Goal: Task Accomplishment & Management: Complete application form

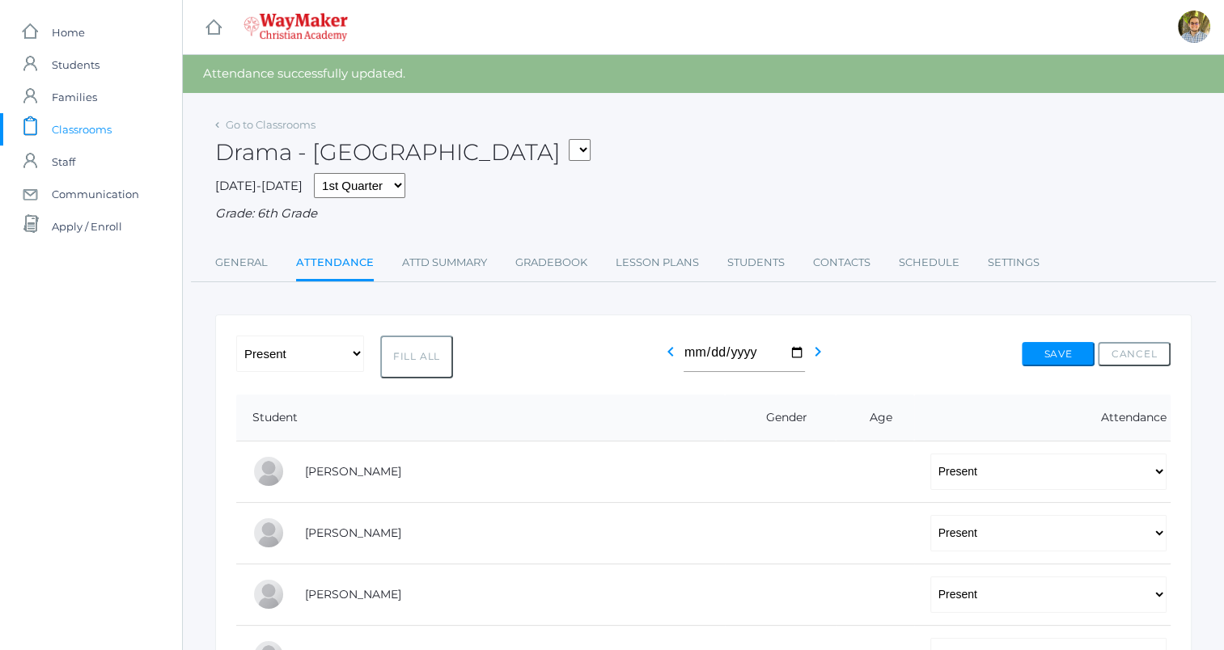
click at [100, 129] on span "Classrooms" at bounding box center [82, 129] width 60 height 32
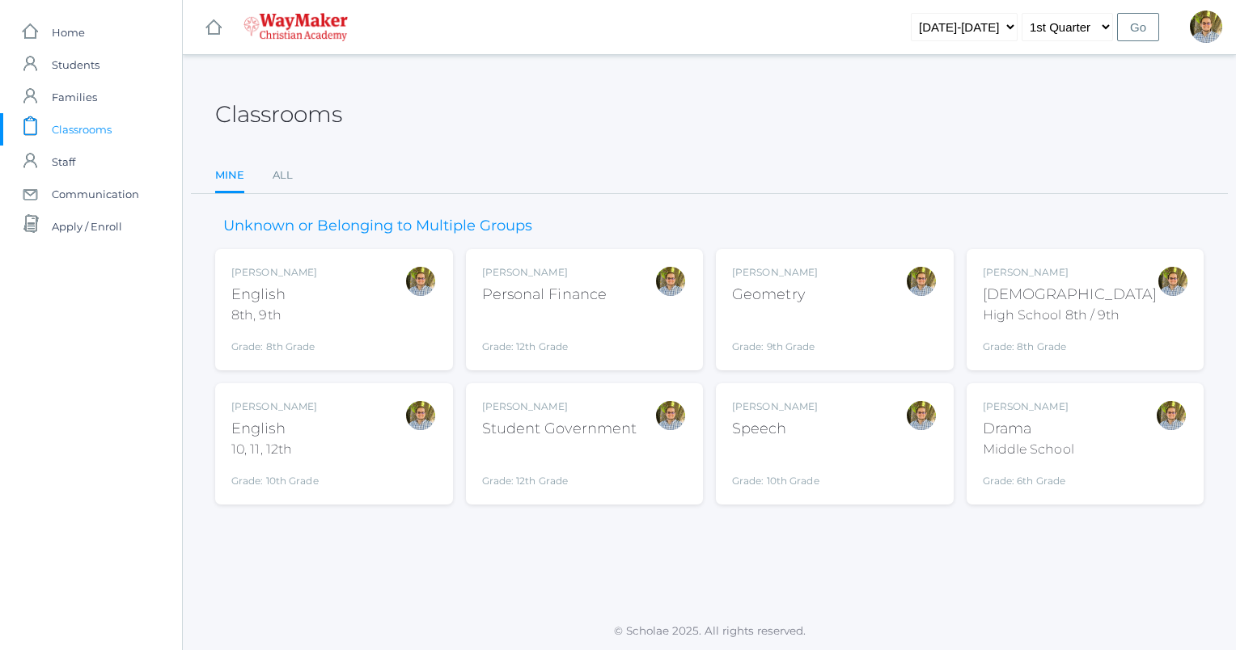
click at [631, 451] on div "Grade: 12th Grade" at bounding box center [559, 467] width 155 height 42
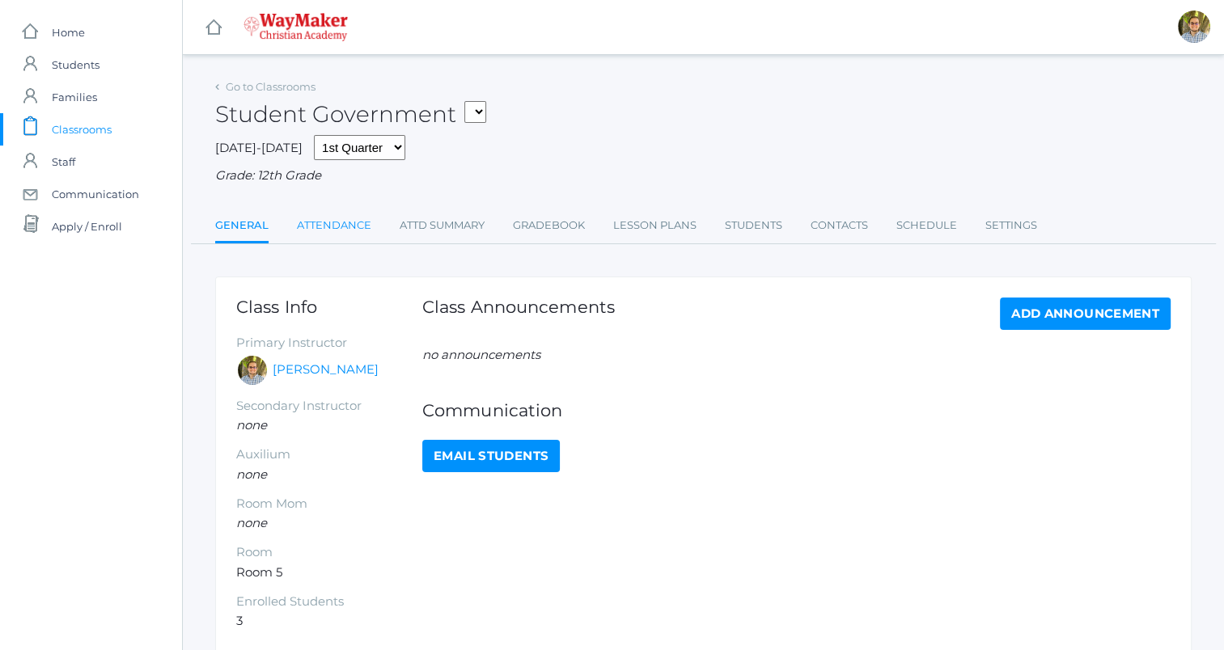
click at [328, 223] on link "Attendance" at bounding box center [334, 225] width 74 height 32
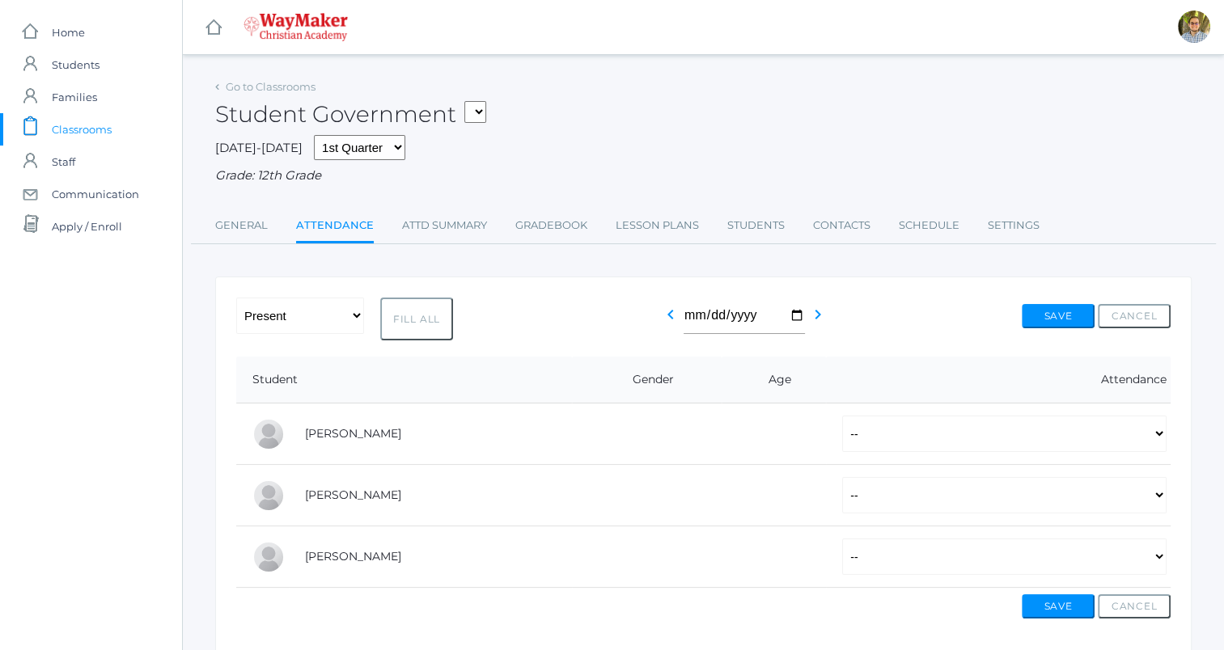
scroll to position [63, 0]
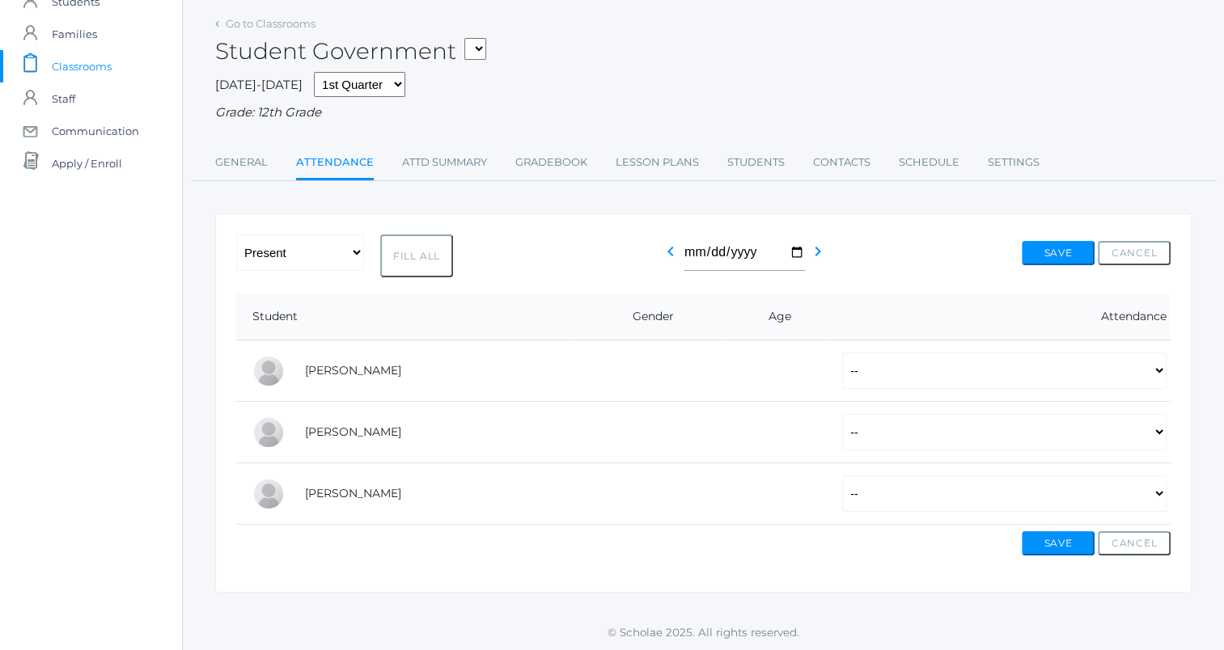
click at [414, 256] on button "Fill All" at bounding box center [416, 256] width 73 height 43
select select "P"
click at [1059, 256] on button "Save" at bounding box center [1057, 253] width 73 height 24
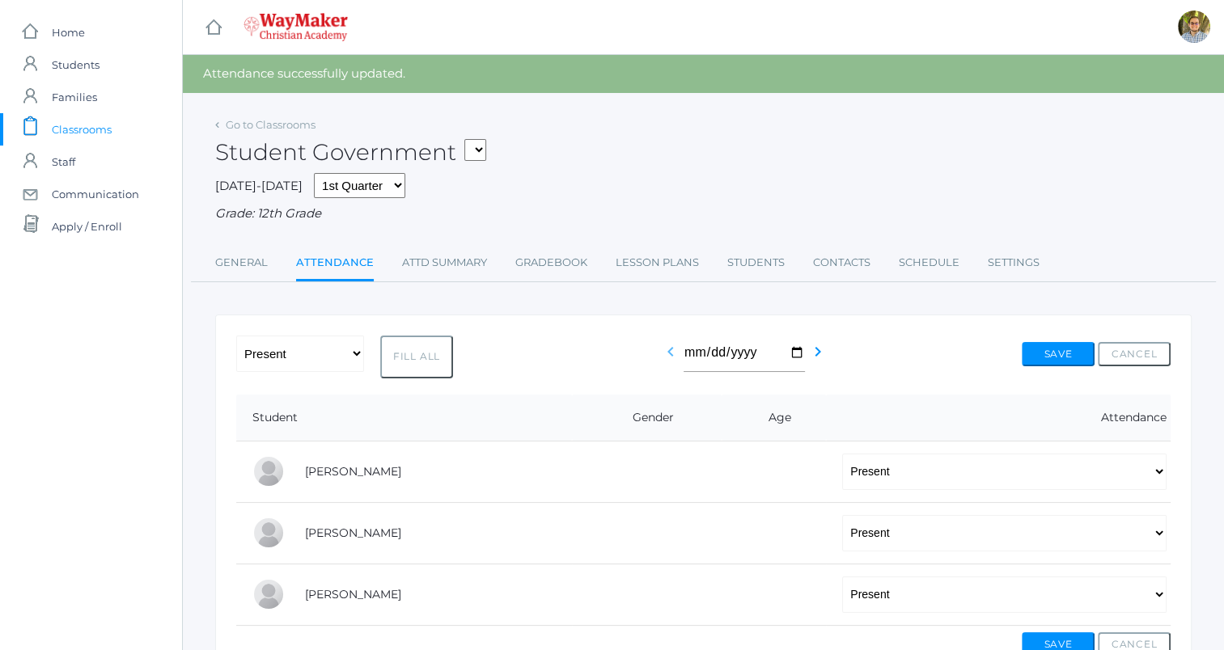
click at [661, 355] on icon "chevron_left" at bounding box center [670, 351] width 19 height 19
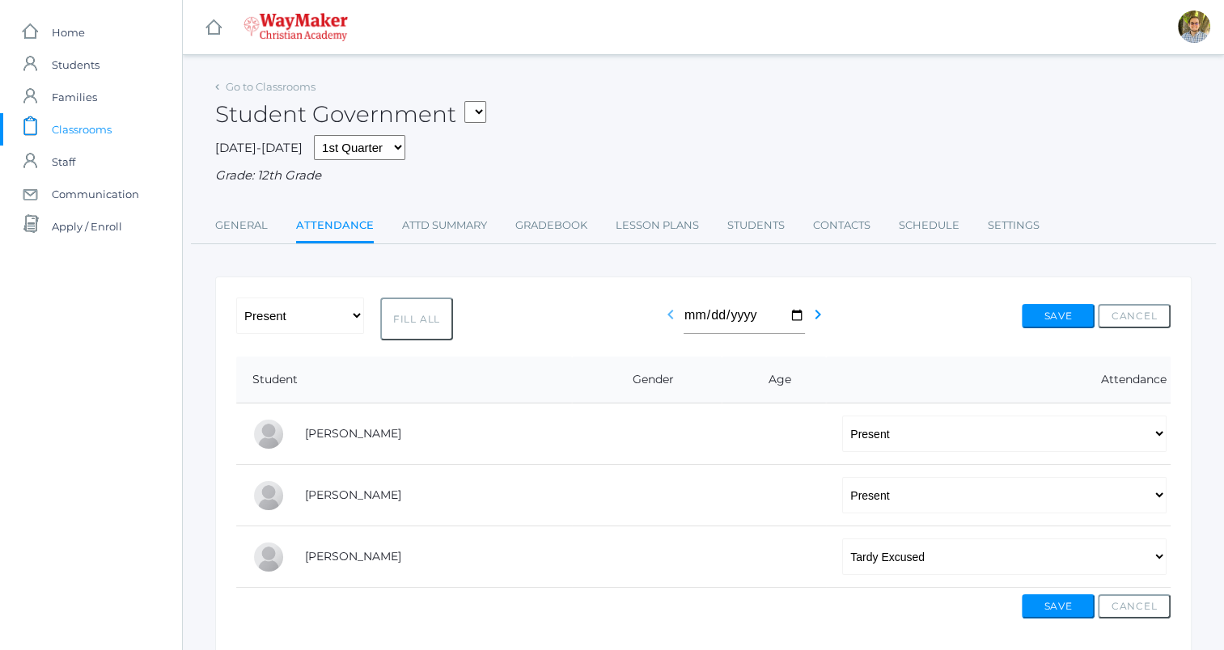
click at [665, 319] on icon "chevron_left" at bounding box center [670, 314] width 19 height 19
click at [421, 323] on button "Fill All" at bounding box center [416, 319] width 73 height 43
select select "P"
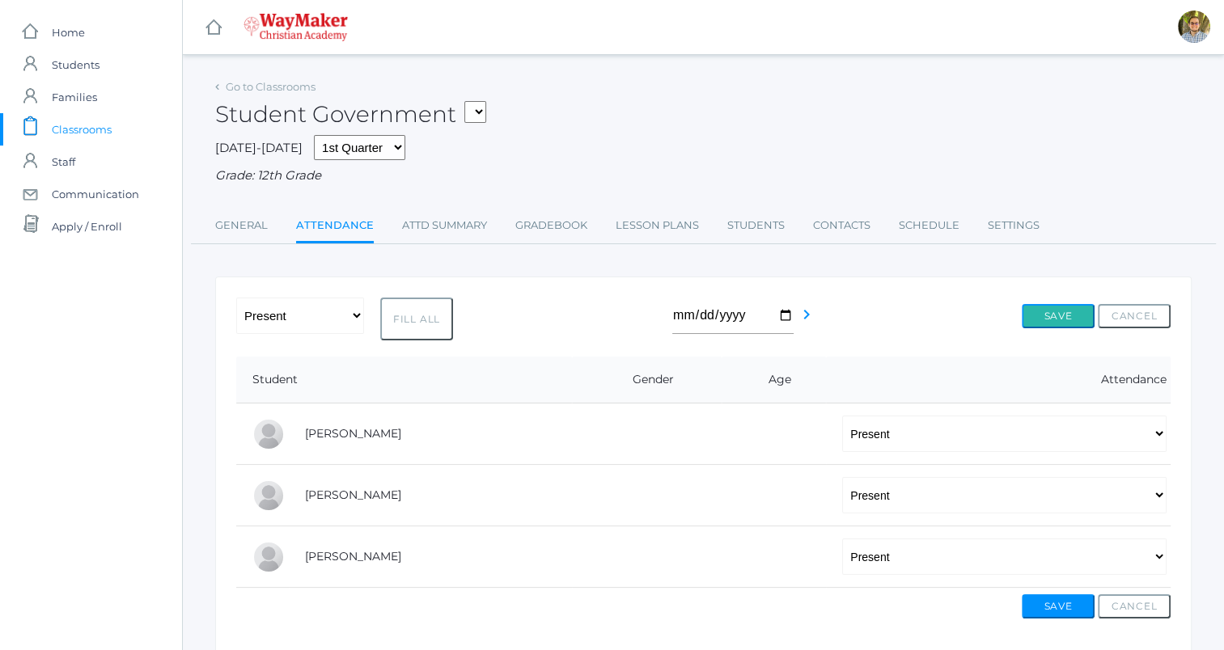
click at [1051, 317] on button "Save" at bounding box center [1057, 316] width 73 height 24
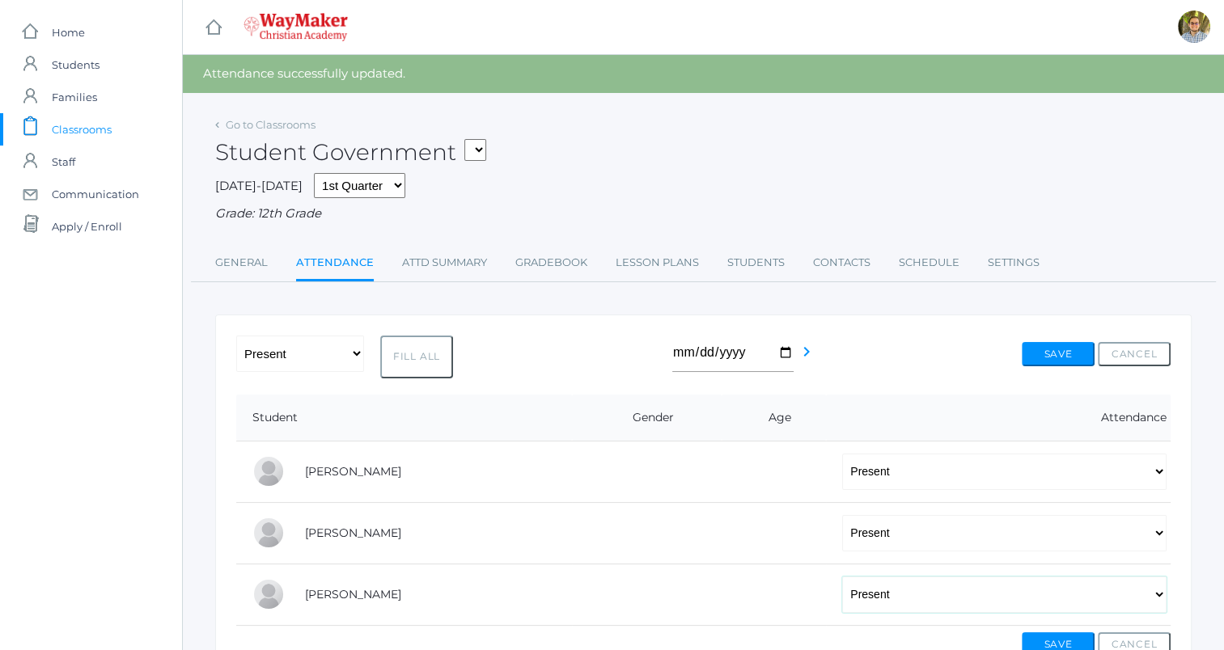
click at [1001, 585] on select "-- Present Tardy Excused Tardy Unexcused Absent Excused Absent Unexcused" at bounding box center [1004, 595] width 324 height 36
select select "TE"
click at [842, 577] on select "-- Present Tardy Excused Tardy Unexcused Absent Excused Absent Unexcused" at bounding box center [1004, 595] width 324 height 36
click at [1042, 347] on button "Save" at bounding box center [1057, 354] width 73 height 24
click at [798, 354] on icon "chevron_right" at bounding box center [806, 351] width 19 height 19
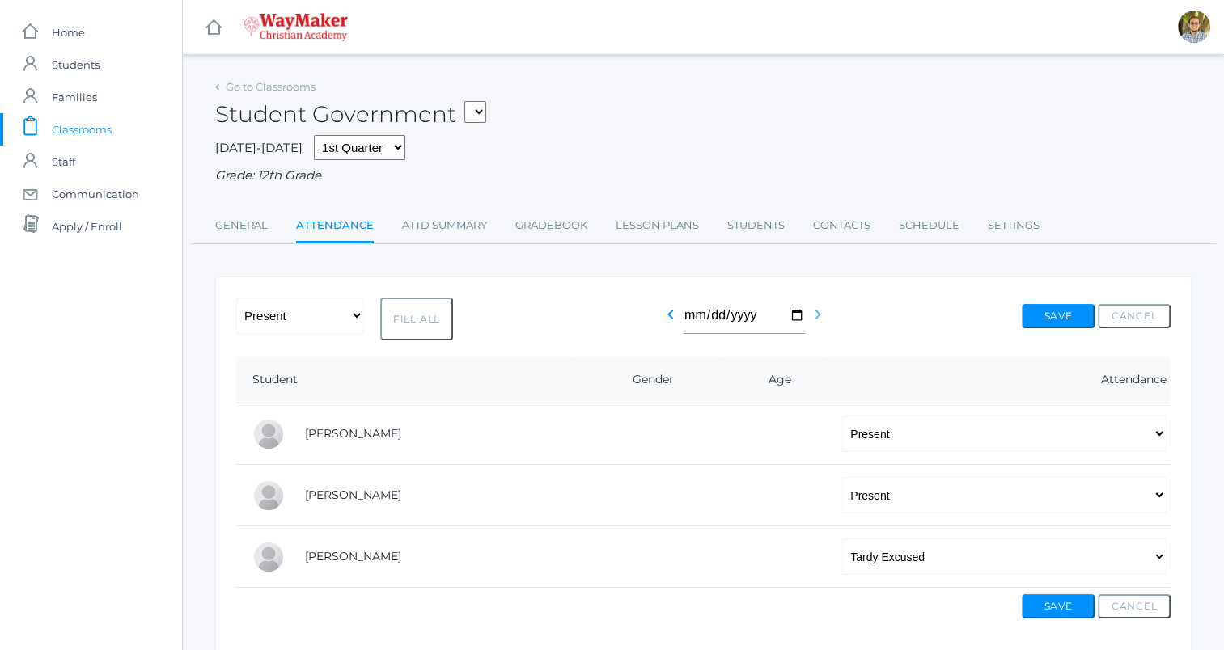
click at [809, 316] on icon "chevron_right" at bounding box center [817, 314] width 19 height 19
click at [898, 551] on select "-- Present Tardy Excused Tardy Unexcused Absent Excused Absent Unexcused" at bounding box center [1004, 557] width 324 height 36
select select "TE"
click at [842, 539] on select "-- Present Tardy Excused Tardy Unexcused Absent Excused Absent Unexcused" at bounding box center [1004, 557] width 324 height 36
click at [1080, 611] on button "Save" at bounding box center [1057, 606] width 73 height 24
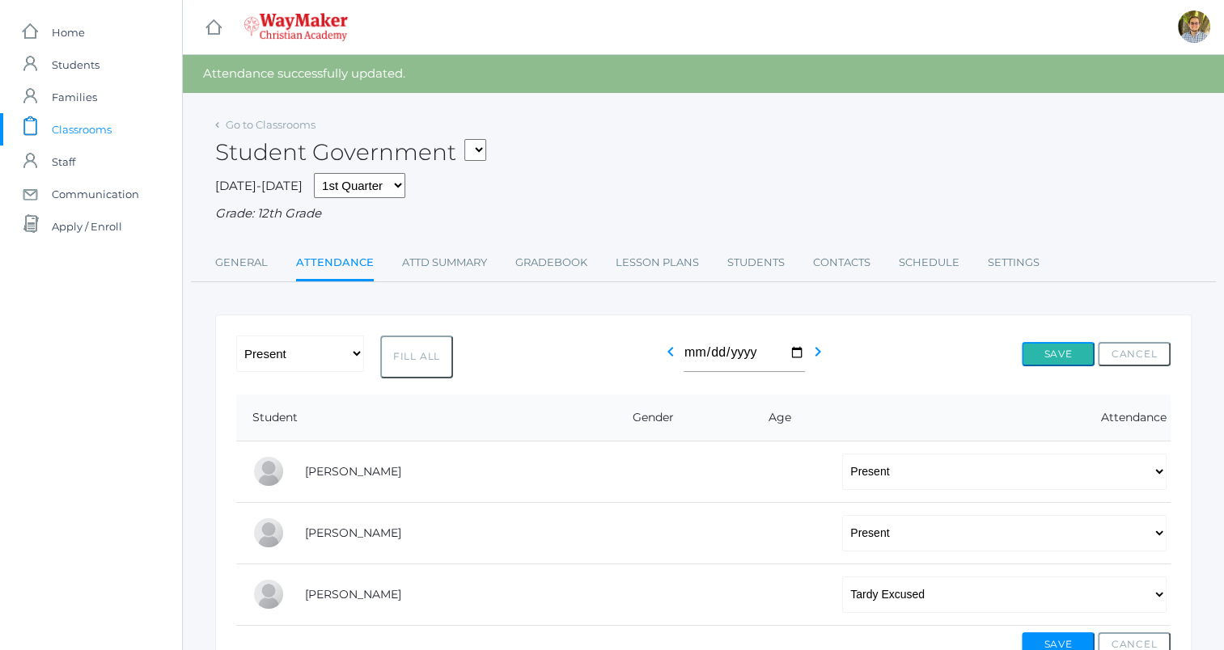
click at [1031, 352] on button "Save" at bounding box center [1057, 354] width 73 height 24
click at [59, 123] on span "Classrooms" at bounding box center [82, 129] width 60 height 32
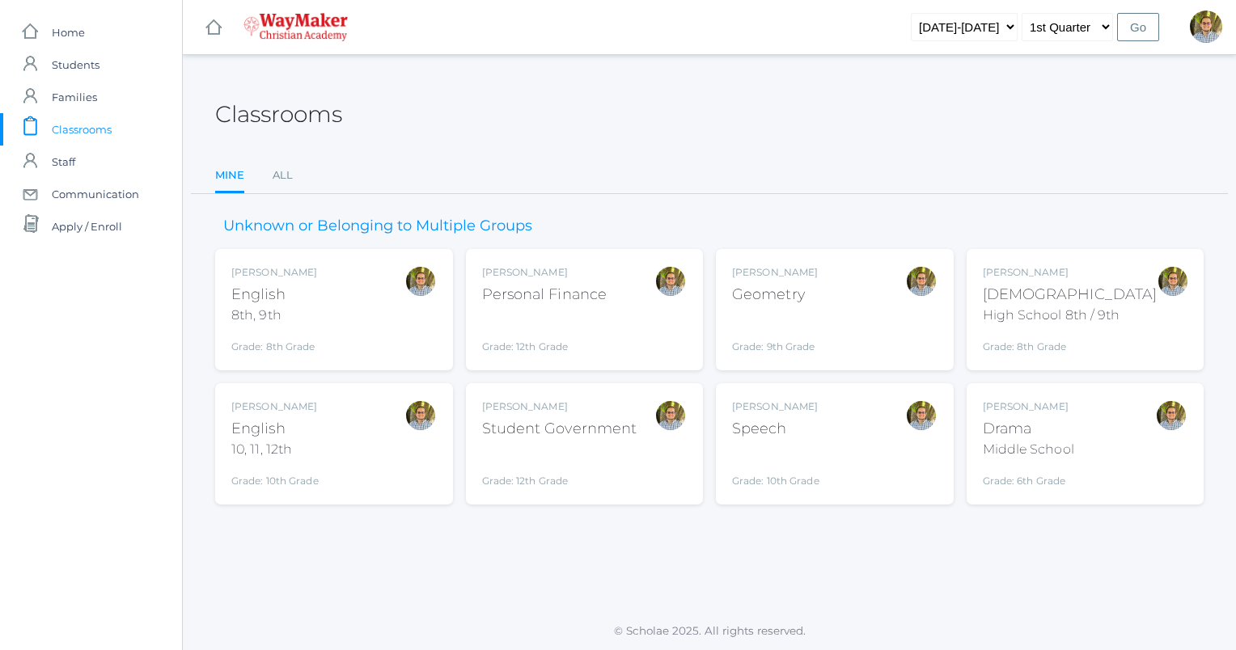
click at [1131, 429] on div "Kylen Braileanu Drama Middle School Grade: 6th Grade THEATER" at bounding box center [1085, 443] width 205 height 89
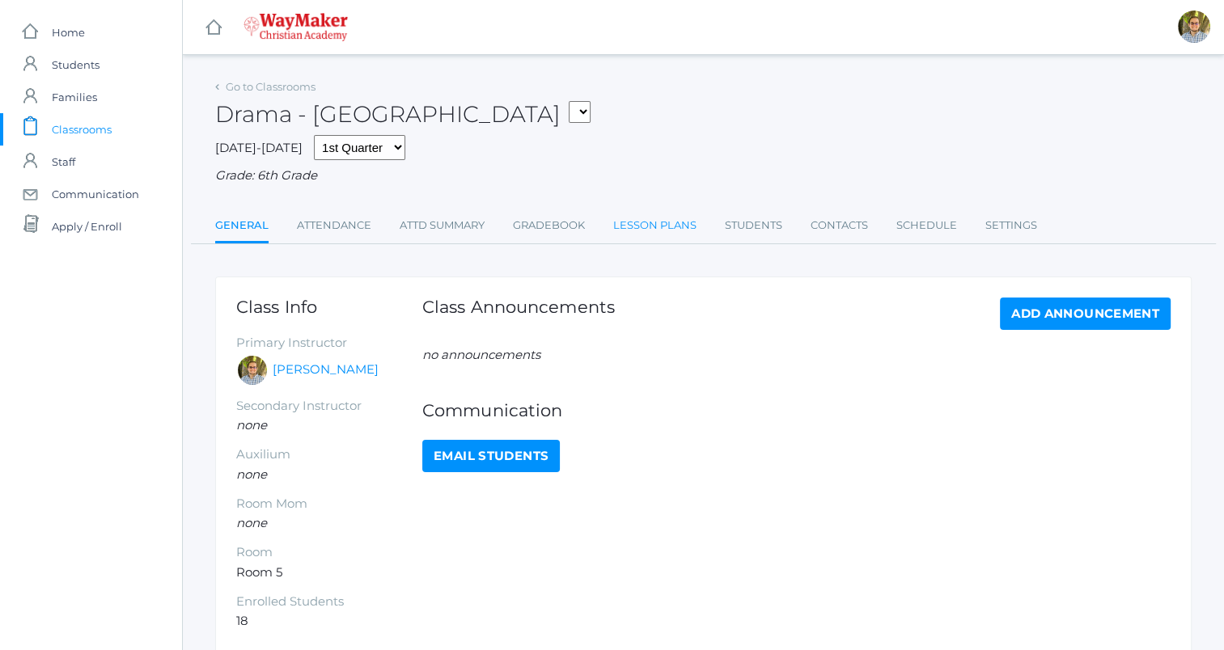
click at [679, 229] on link "Lesson Plans" at bounding box center [654, 225] width 83 height 32
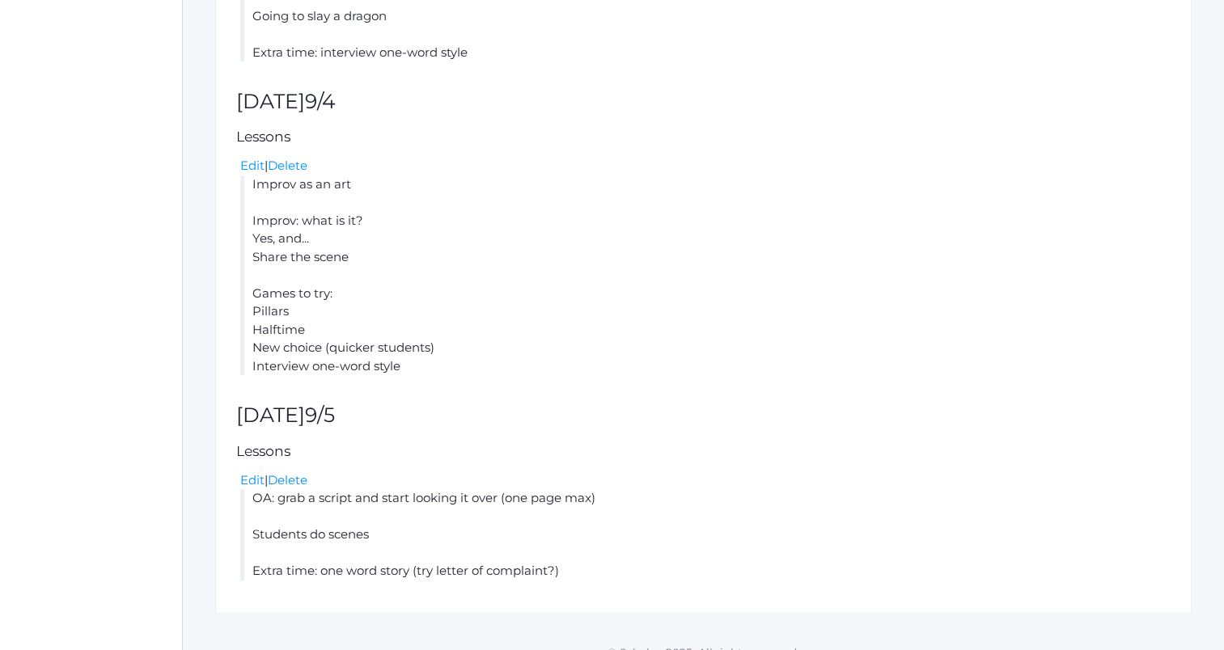
scroll to position [1070, 0]
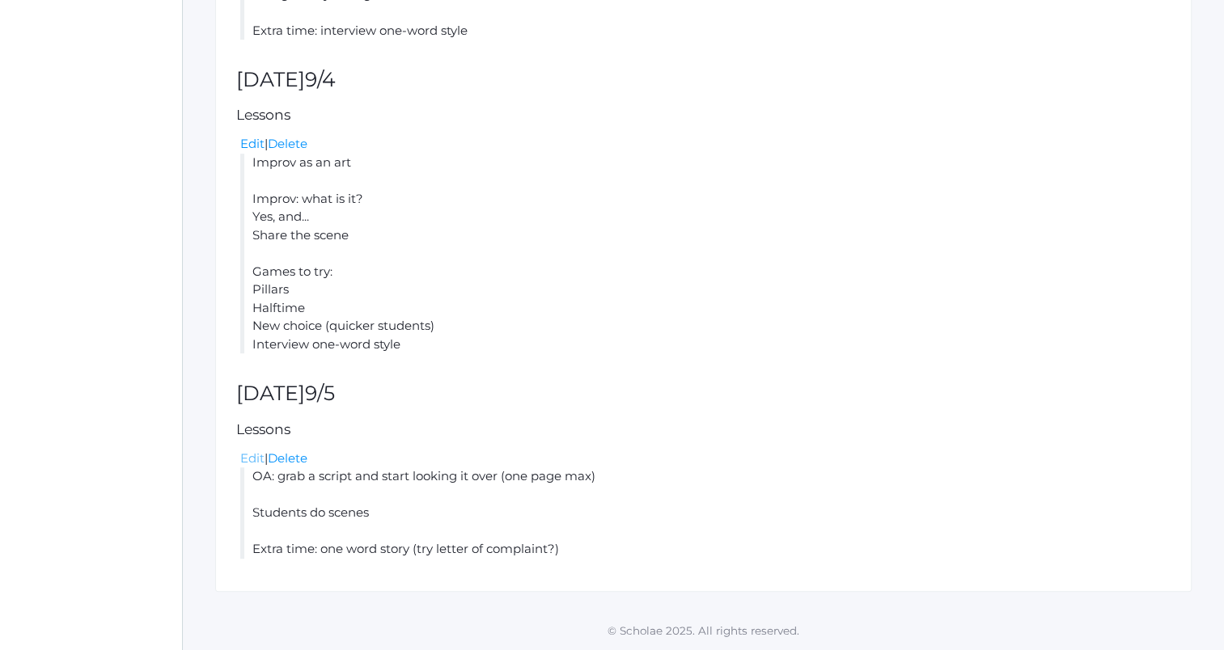
click at [247, 452] on link "Edit" at bounding box center [252, 457] width 24 height 15
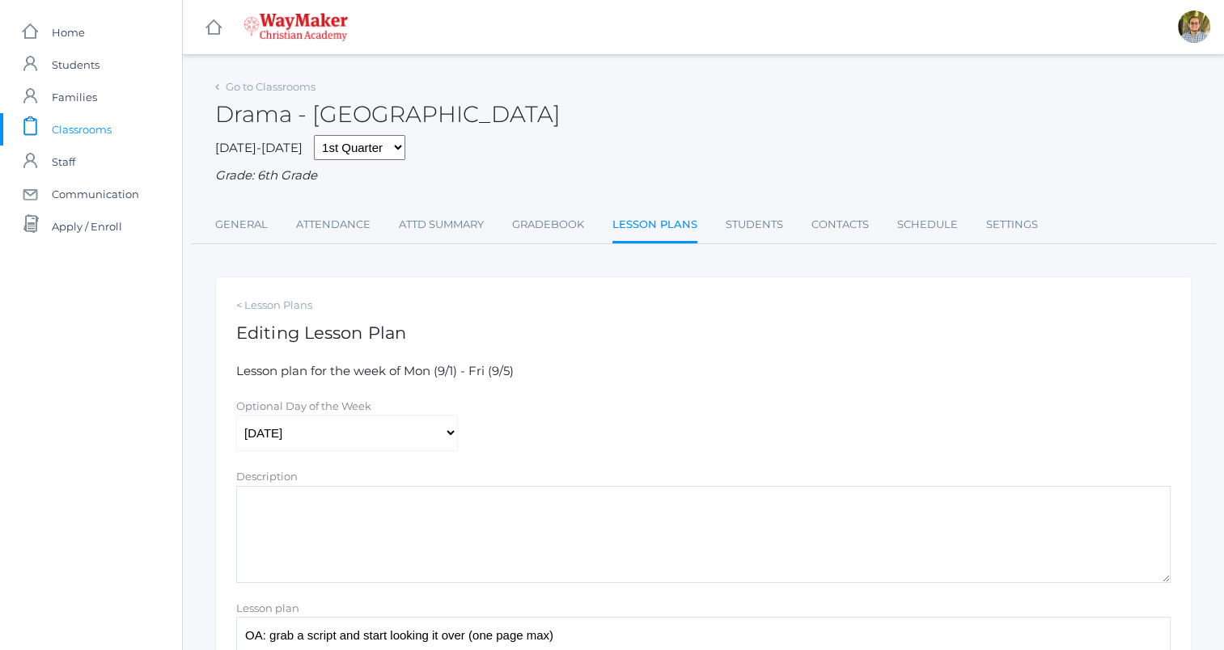
scroll to position [264, 0]
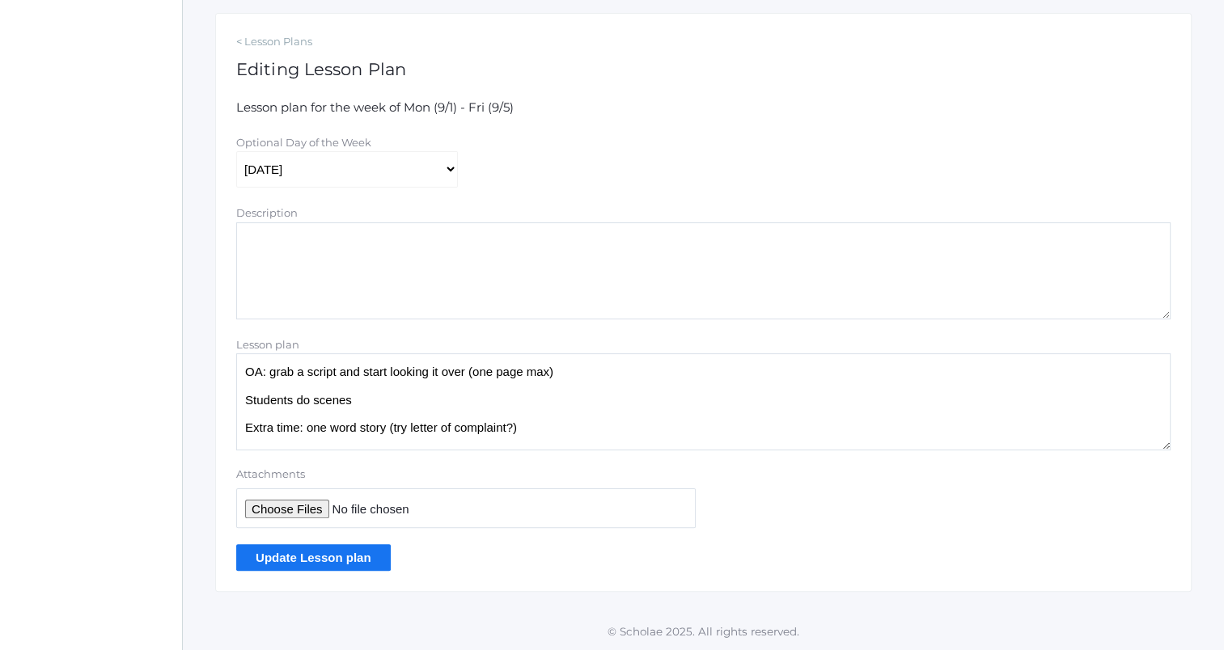
click at [598, 424] on textarea "OA: grab a script and start looking it over (one page max) Students do scenes E…" at bounding box center [703, 401] width 934 height 97
click at [612, 437] on textarea "OA: grab a script and start looking it over (one page max) Students do scenes E…" at bounding box center [703, 401] width 934 height 97
type textarea "Finish yesterday's improv (students who didn't go) Group exercise Extra time: l…"
click at [345, 560] on input "Update Lesson plan" at bounding box center [313, 557] width 154 height 27
